Goal: Entertainment & Leisure: Consume media (video, audio)

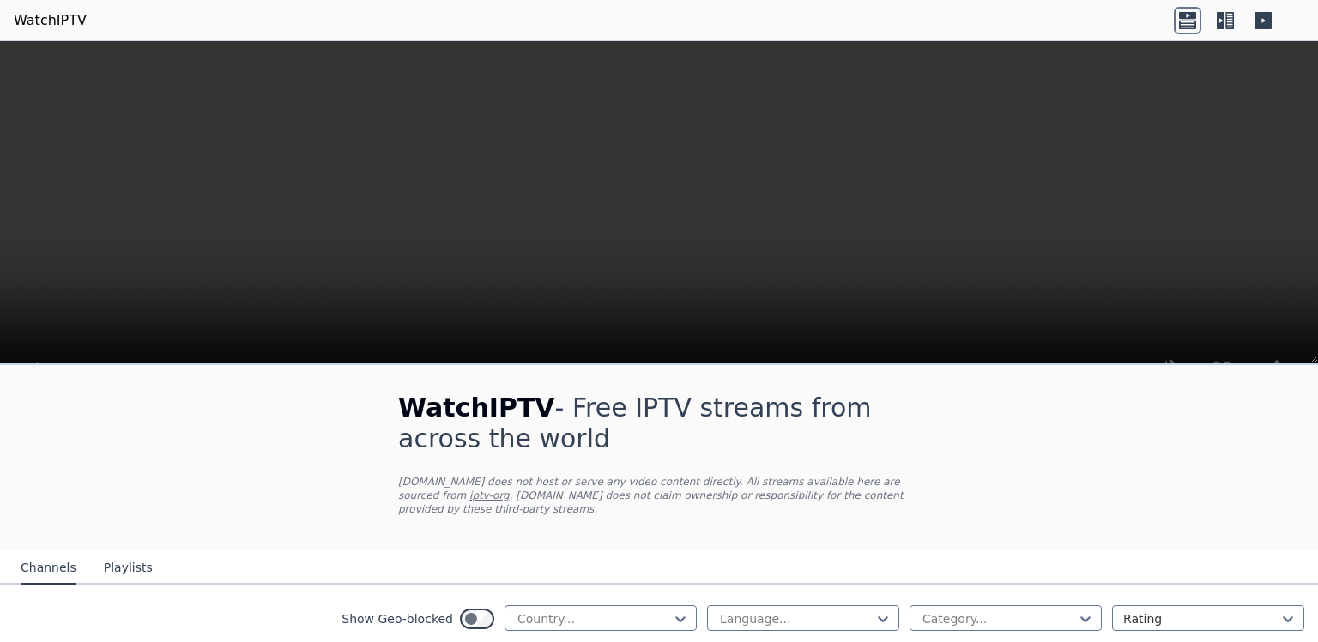
scroll to position [1895, 0]
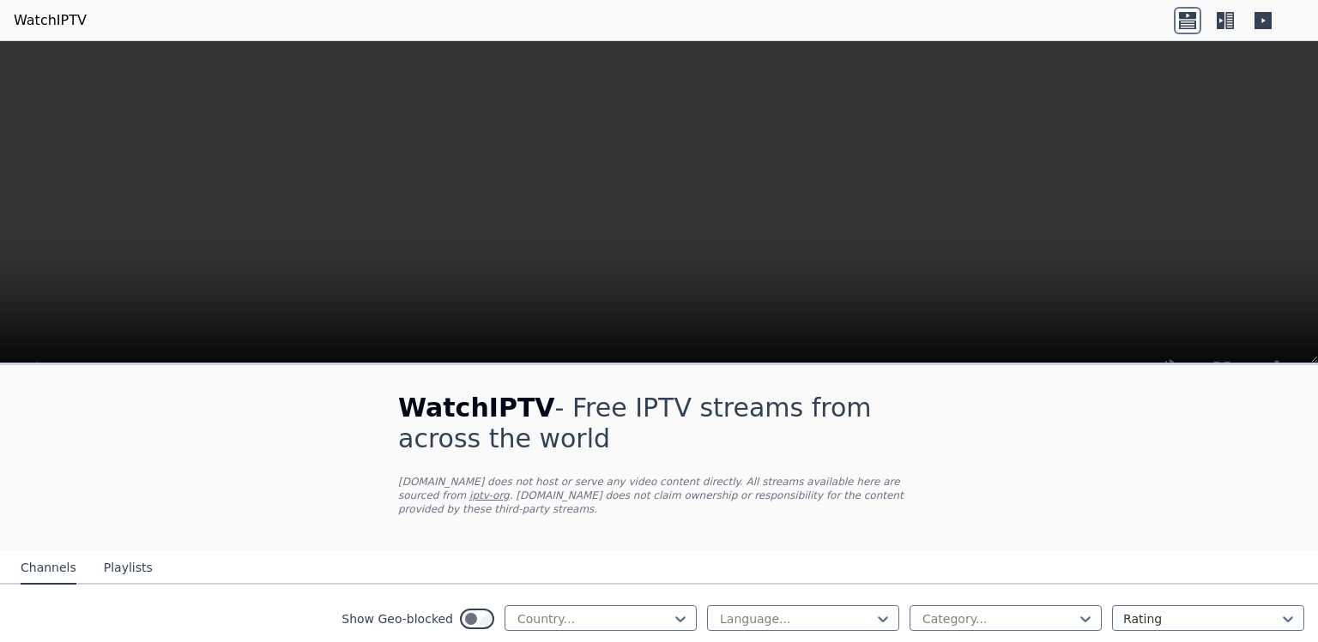
scroll to position [232, 0]
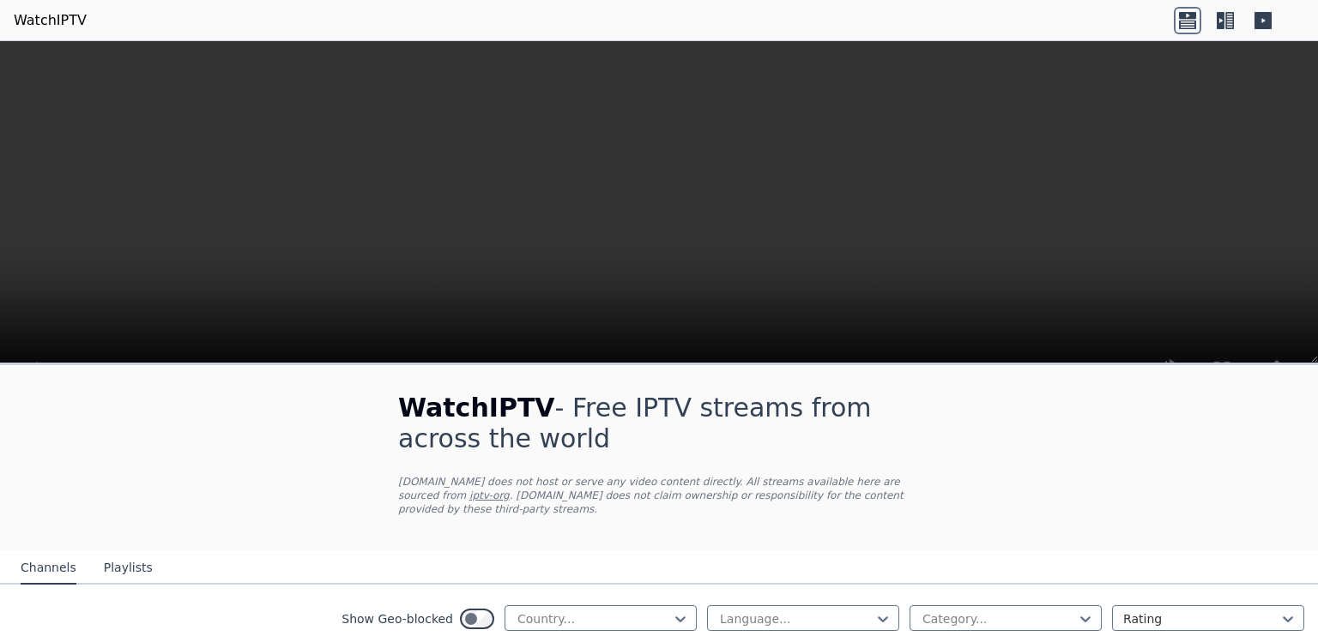
click at [587, 202] on video at bounding box center [659, 229] width 1318 height 377
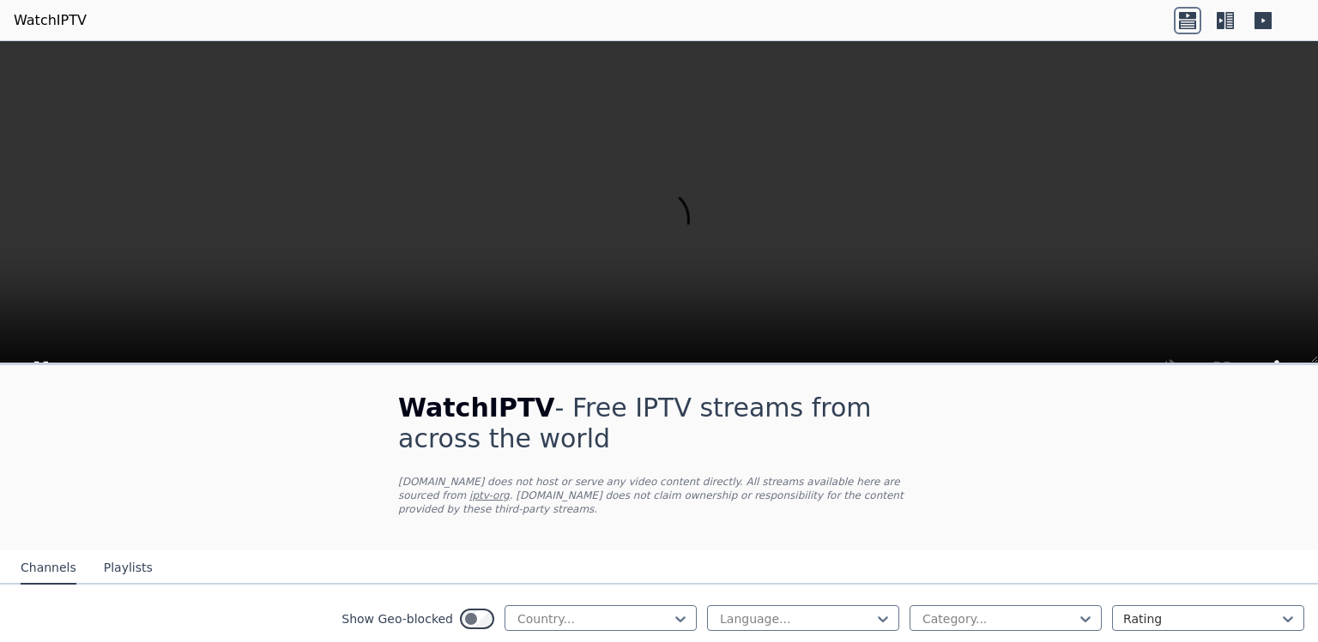
scroll to position [1710, 0]
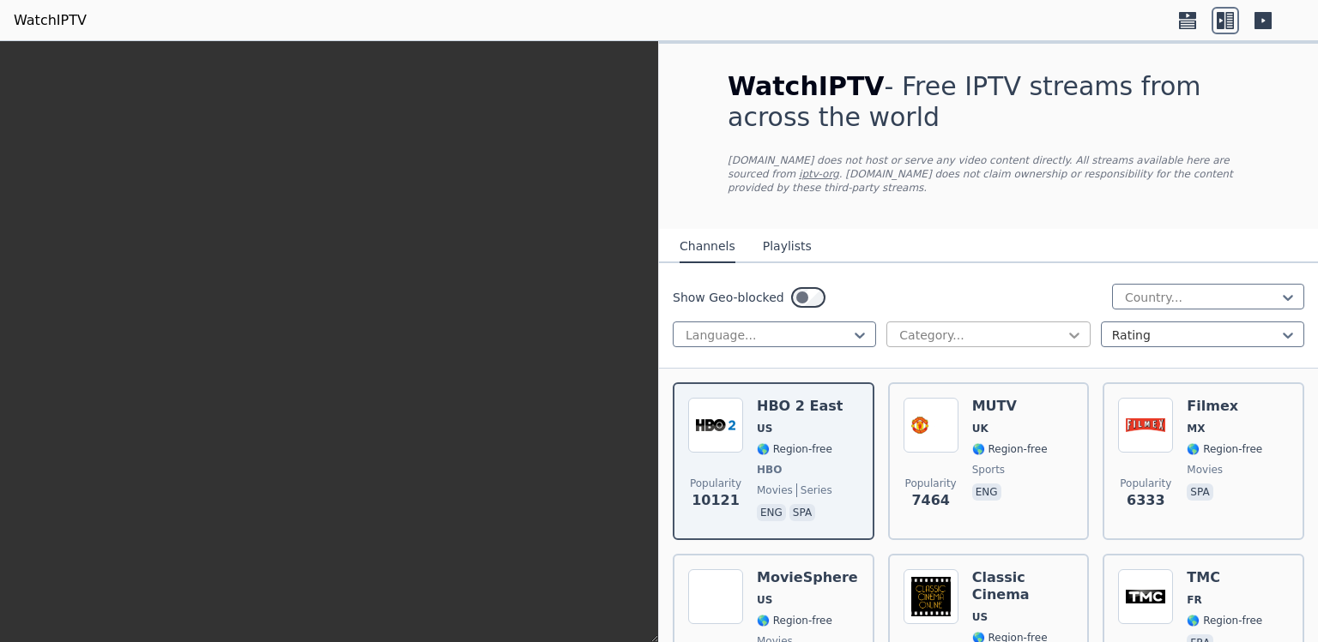
click at [1074, 336] on icon at bounding box center [1073, 335] width 17 height 17
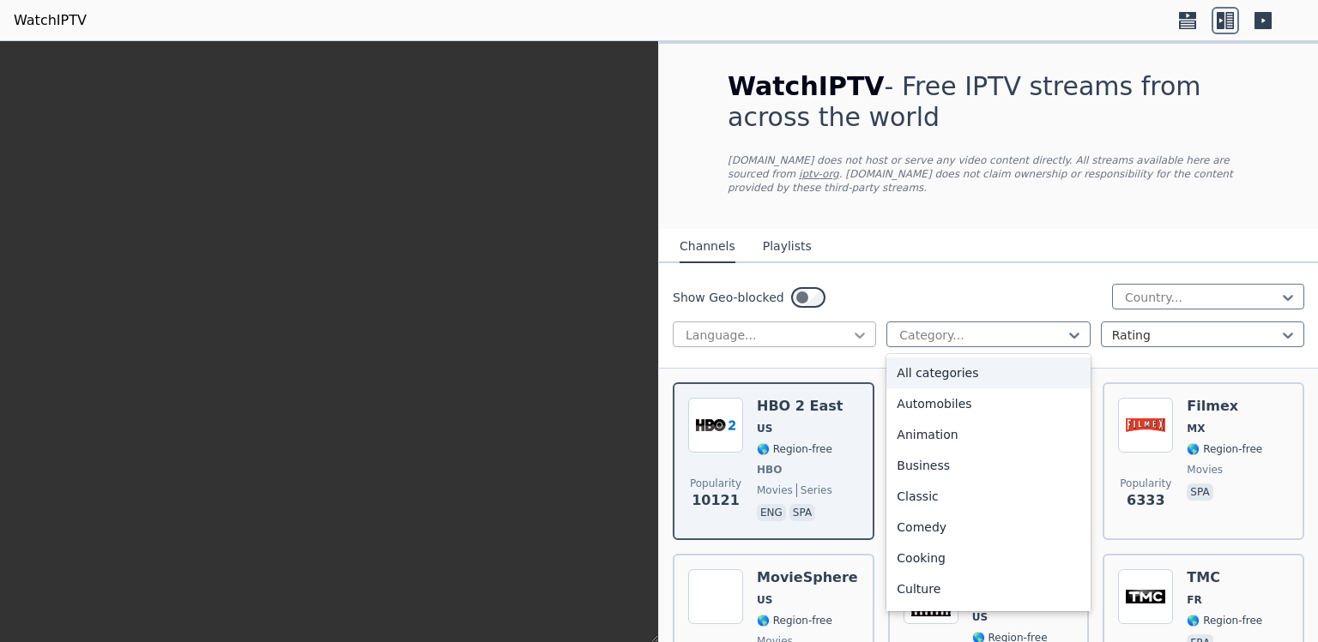
click at [861, 336] on icon at bounding box center [859, 335] width 17 height 17
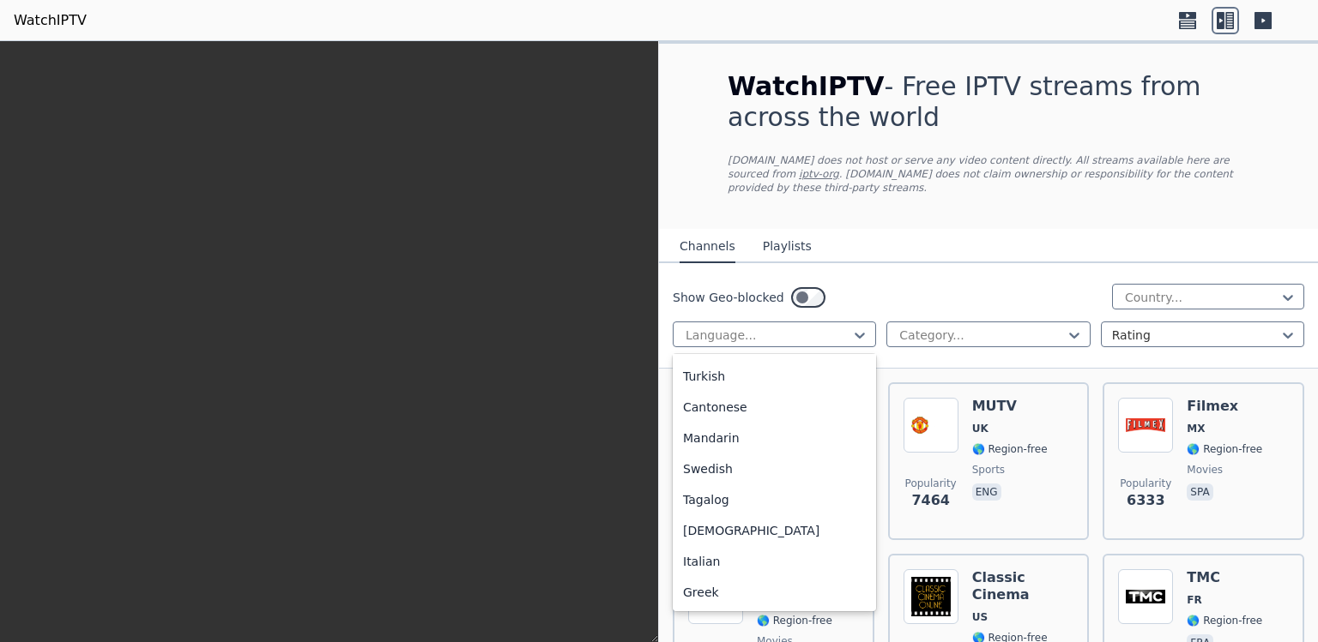
scroll to position [504, 0]
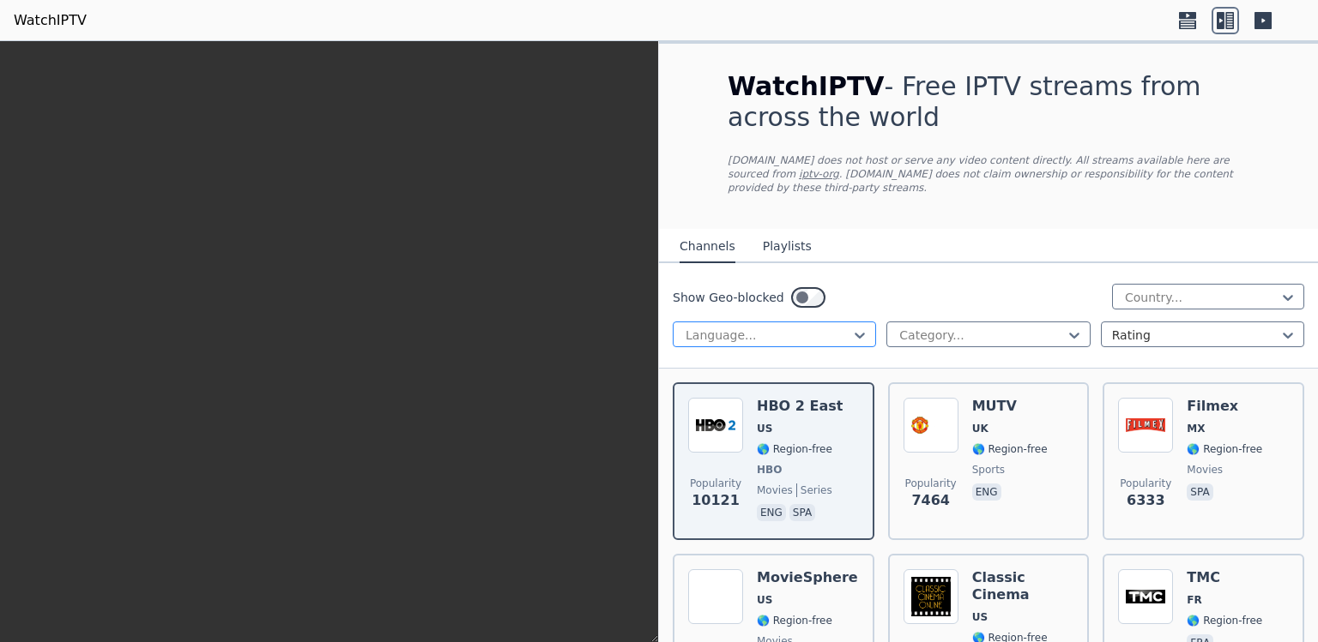
click at [843, 332] on div "Language..." at bounding box center [767, 335] width 167 height 17
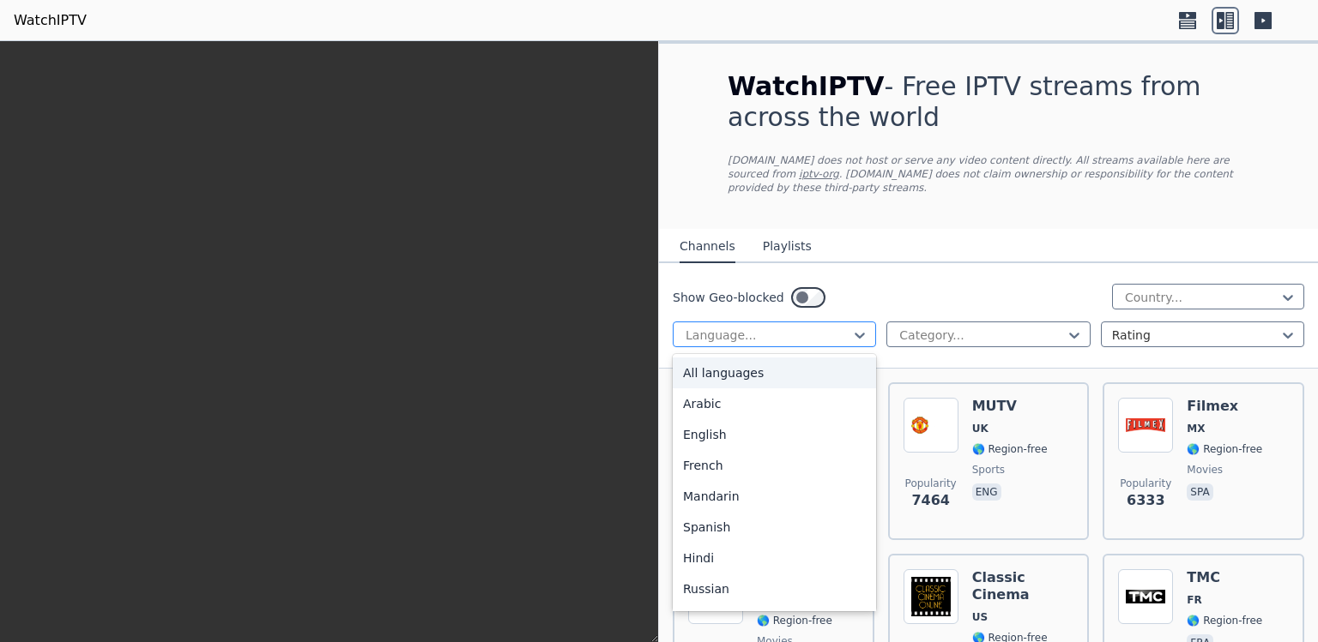
click at [843, 332] on div "Language..." at bounding box center [767, 335] width 167 height 17
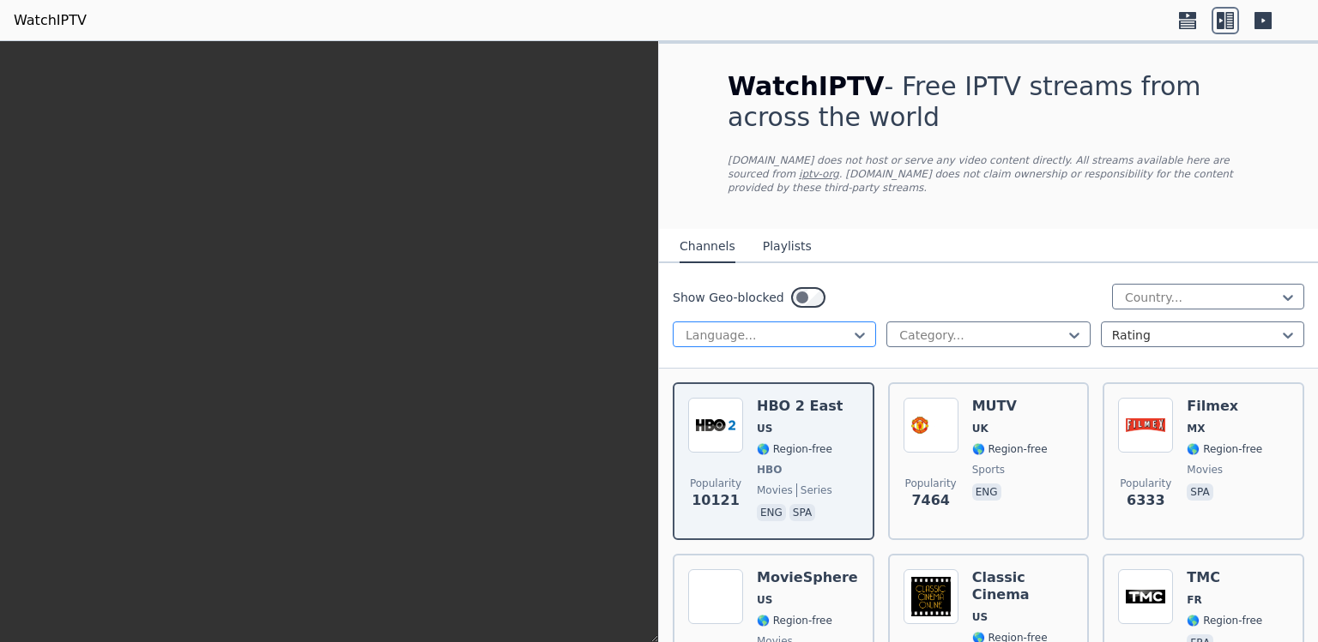
click at [757, 332] on div at bounding box center [767, 335] width 167 height 17
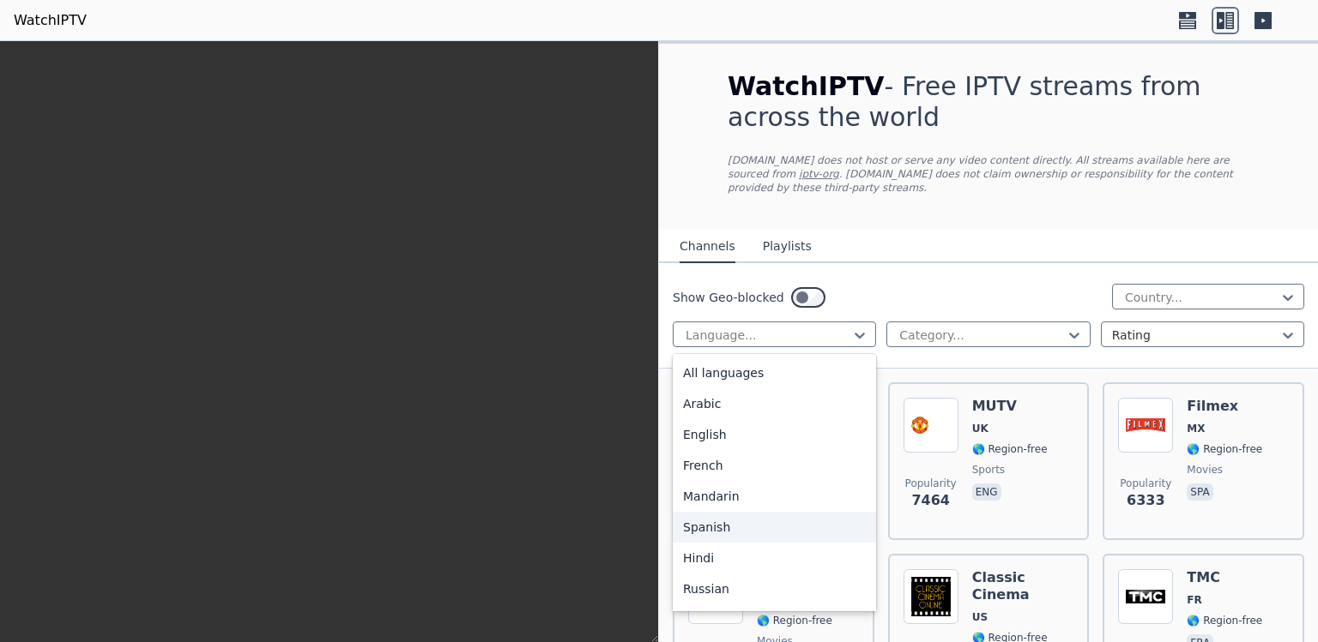
click at [757, 534] on div "Spanish" at bounding box center [774, 527] width 203 height 31
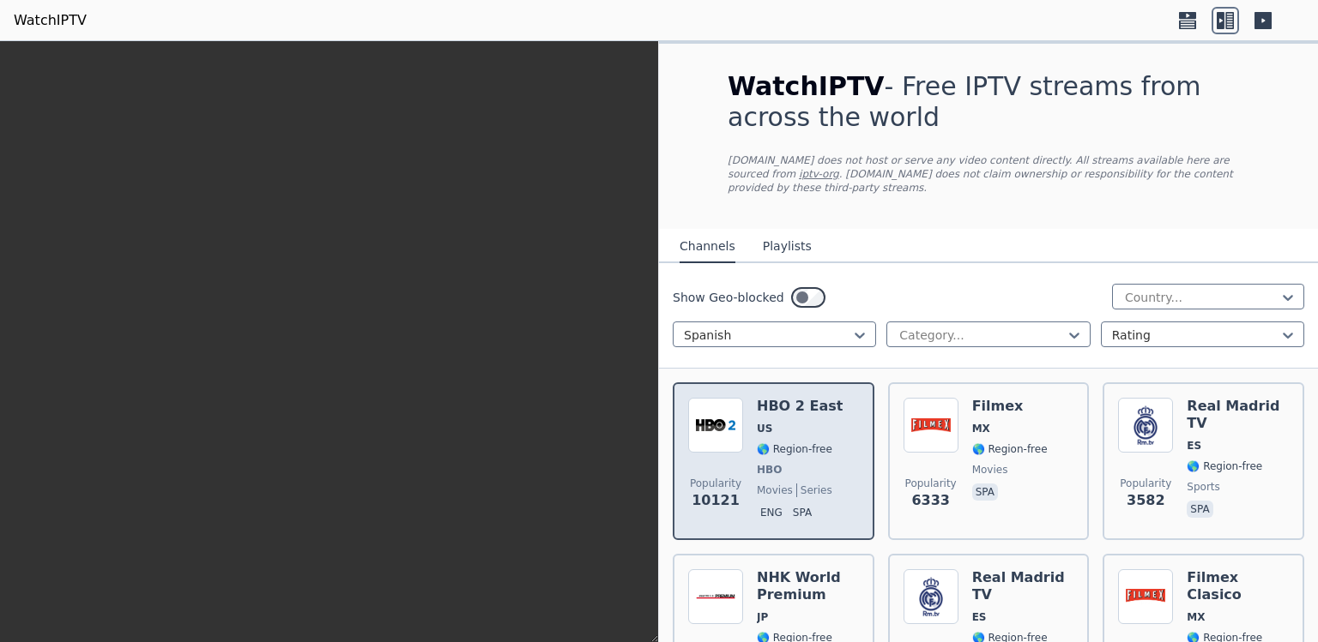
click at [688, 469] on span "Popularity 10121" at bounding box center [715, 494] width 55 height 55
click at [745, 469] on div "Popularity 10121 HBO 2 East US 🌎 Region-free HBO movies series eng spa" at bounding box center [773, 461] width 171 height 127
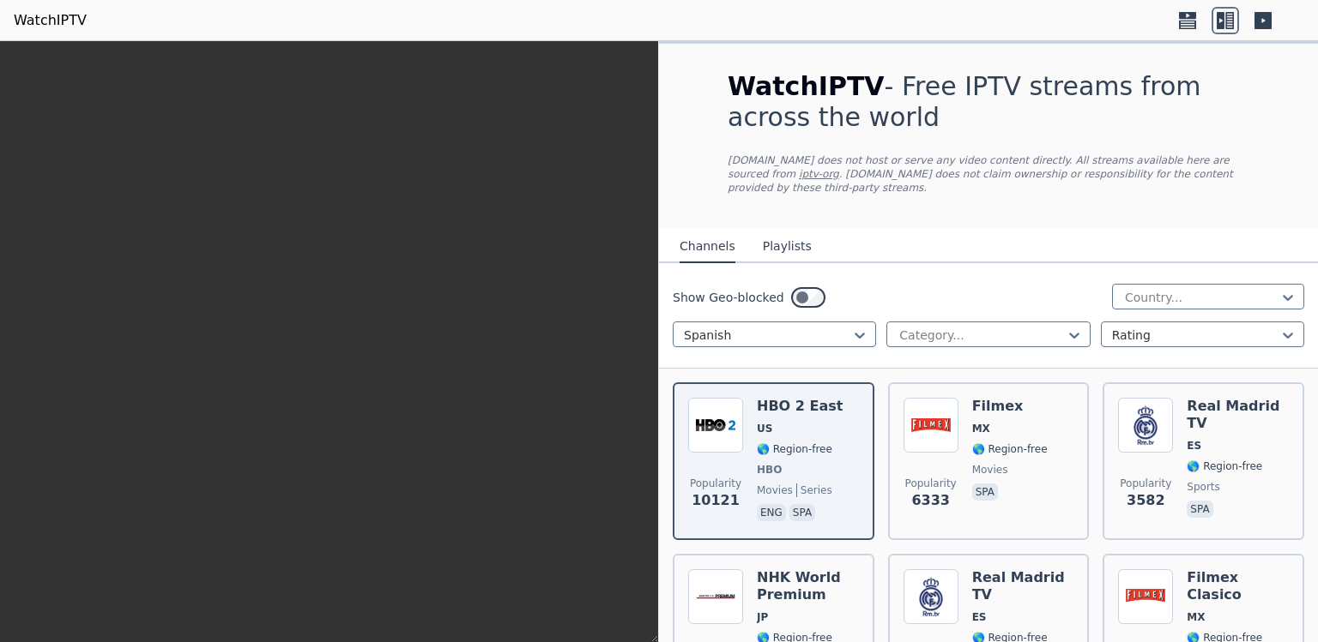
scroll to position [247, 0]
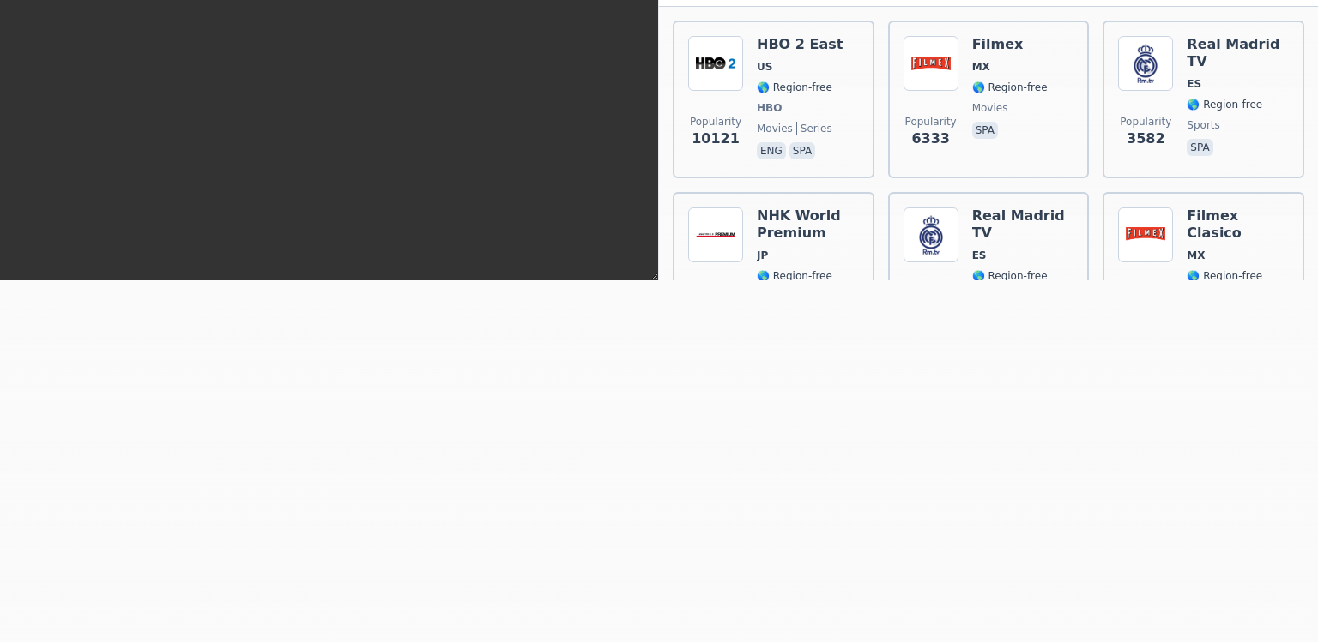
scroll to position [364, 0]
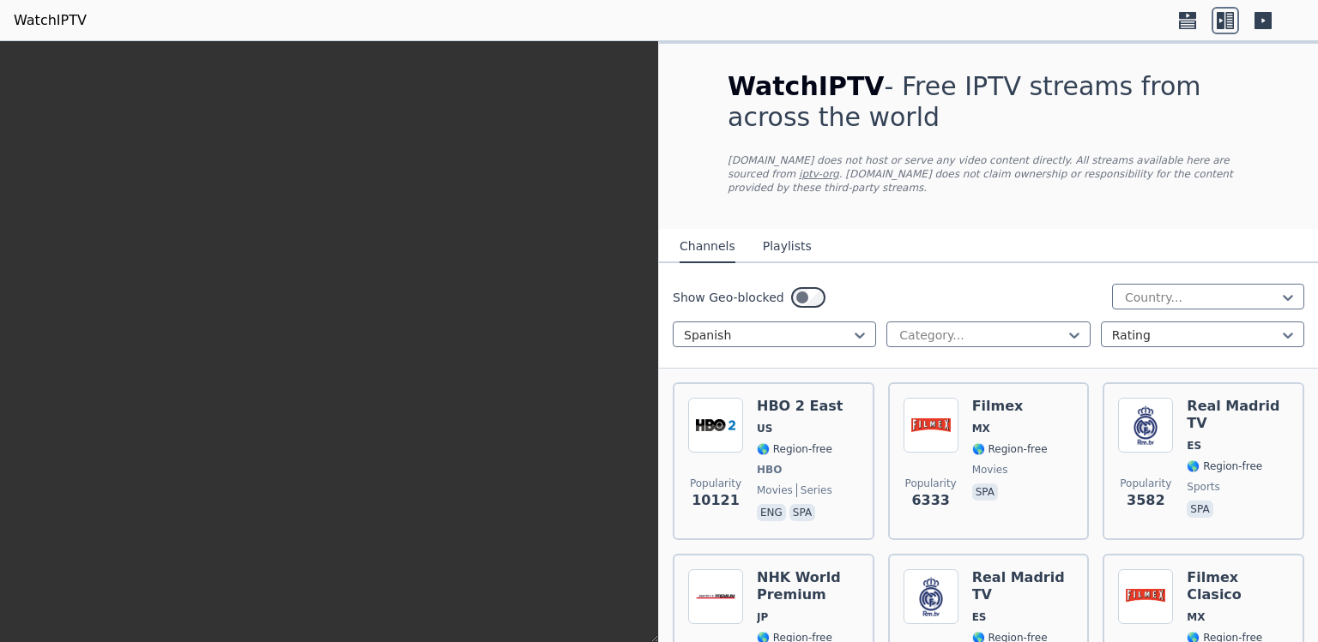
scroll to position [1585, 0]
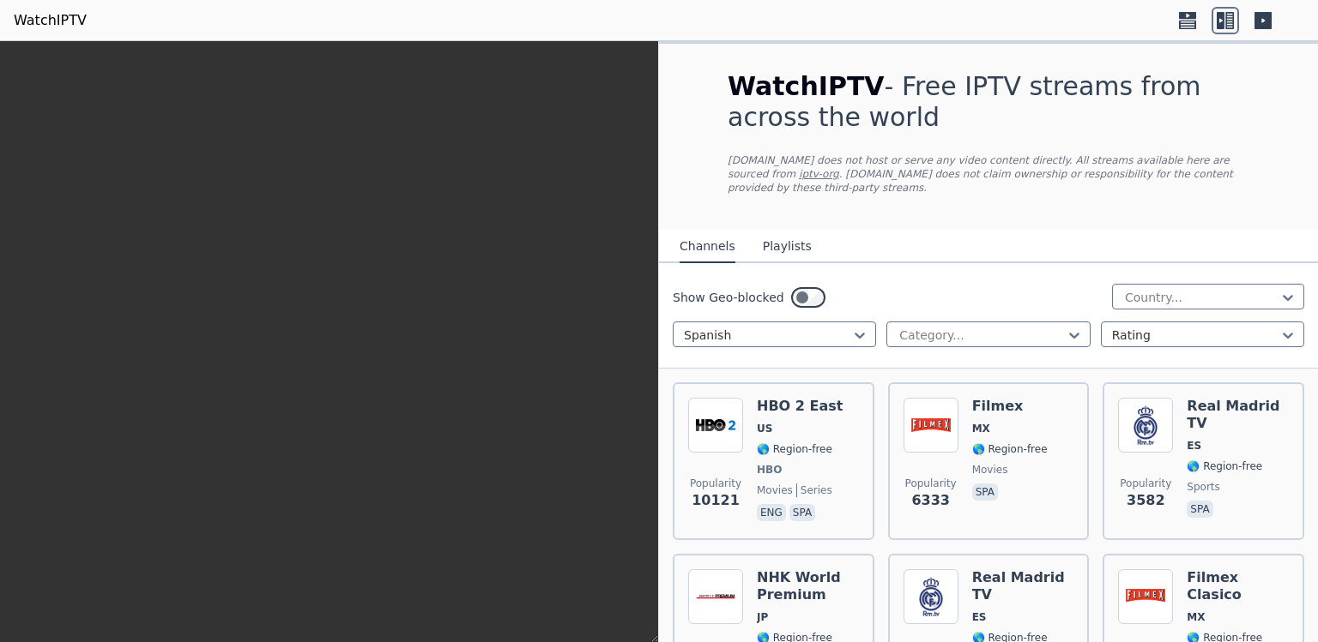
scroll to position [7521, 0]
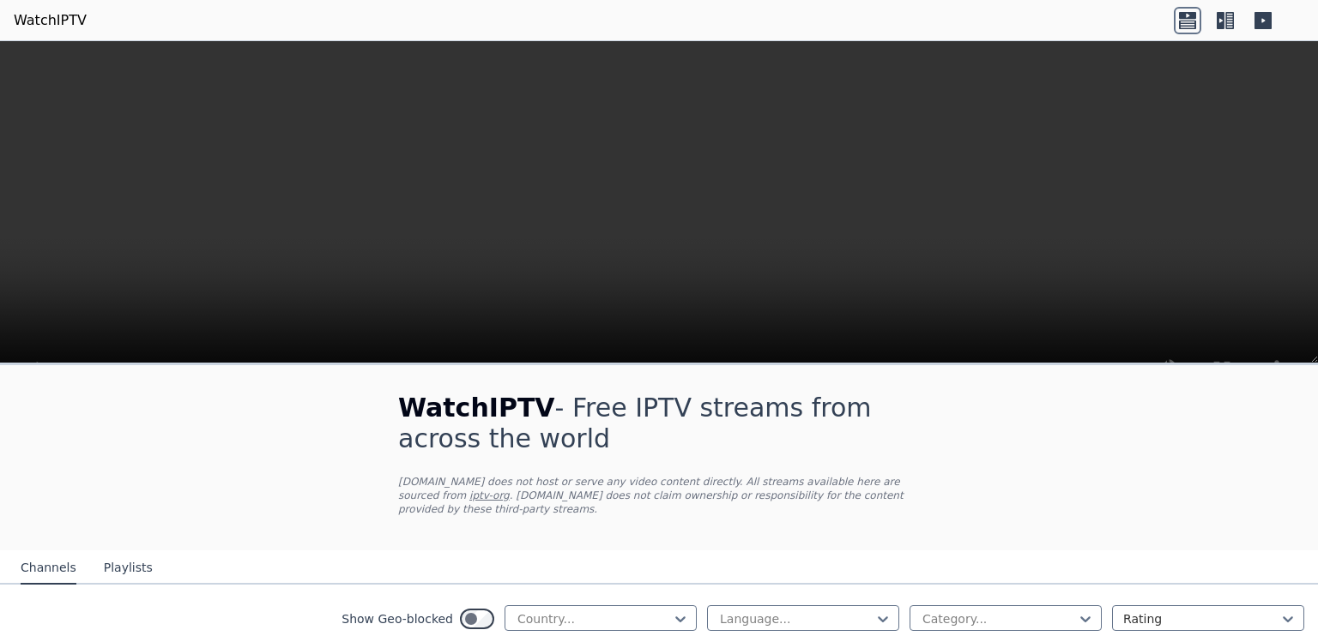
click at [1304, 15] on header "WatchIPTV" at bounding box center [659, 20] width 1318 height 41
click at [878, 606] on div "Language..." at bounding box center [803, 619] width 192 height 26
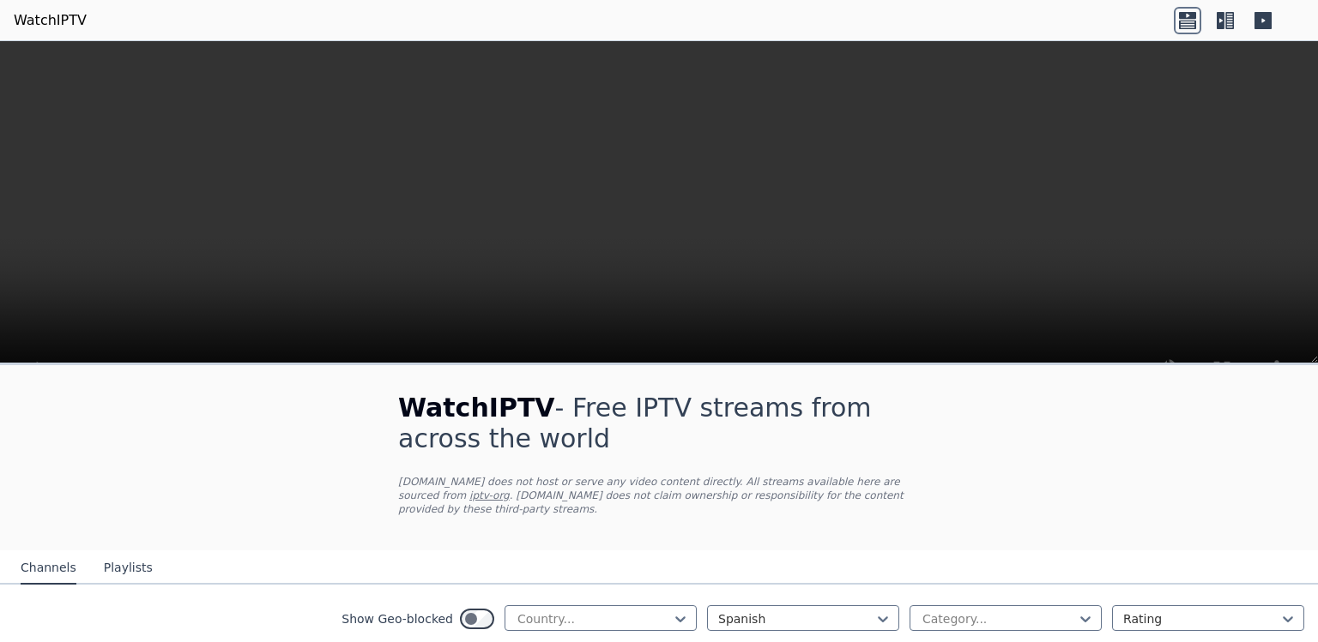
scroll to position [347, 0]
